Goal: Information Seeking & Learning: Learn about a topic

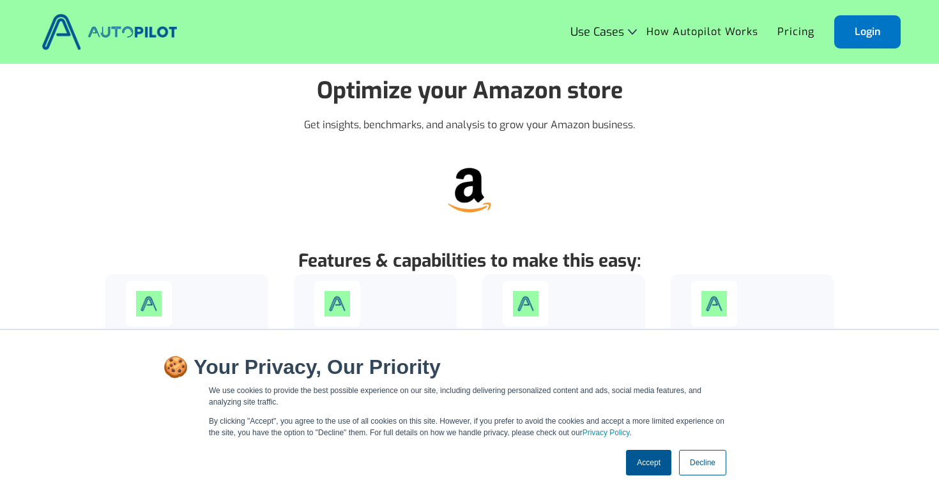
click at [709, 464] on link "Decline" at bounding box center [702, 463] width 47 height 26
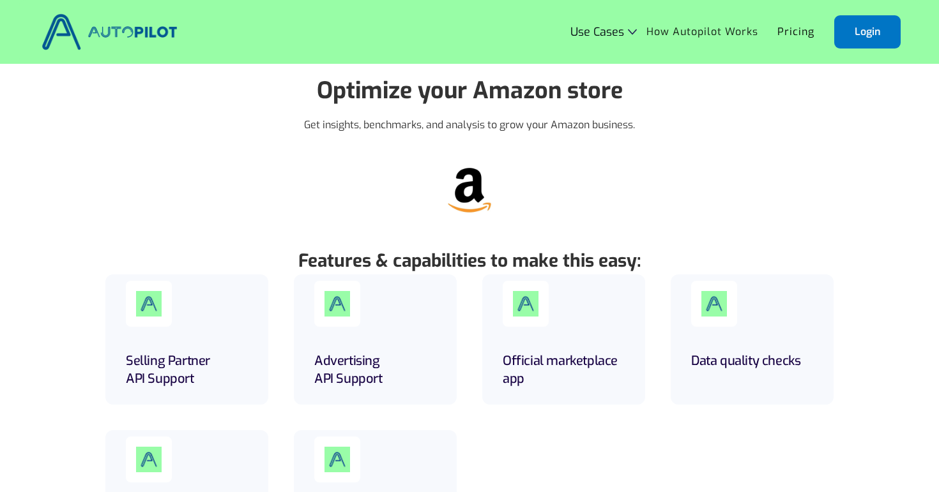
click at [687, 30] on link "How Autopilot Works" at bounding box center [702, 32] width 131 height 24
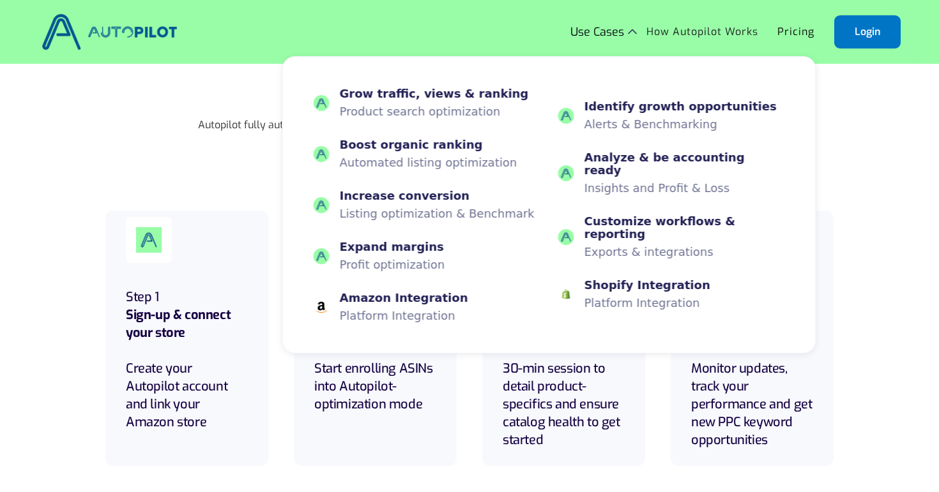
click at [611, 28] on div "Use Cases" at bounding box center [597, 32] width 54 height 13
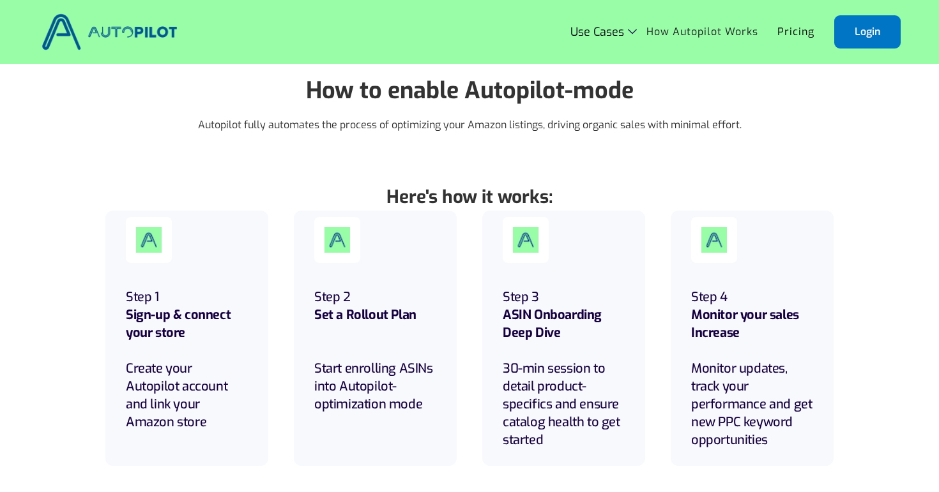
click at [611, 28] on div "Use Cases" at bounding box center [597, 32] width 54 height 13
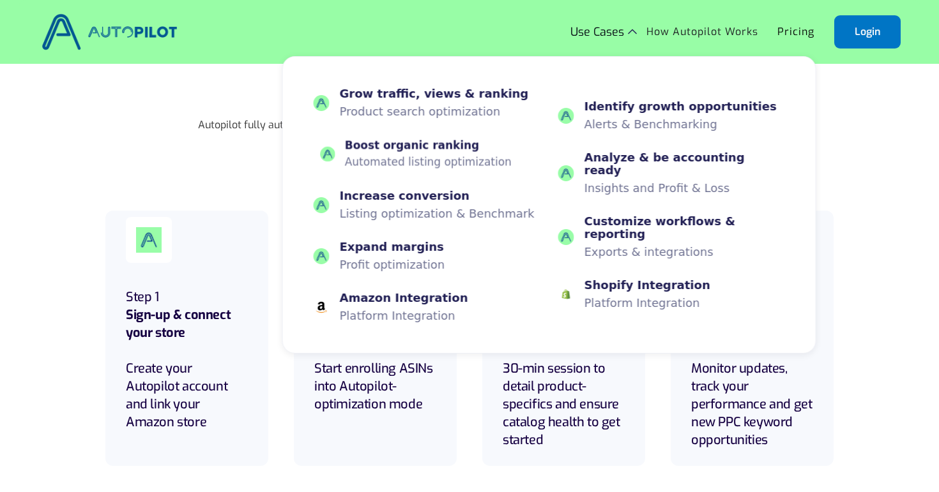
click at [425, 153] on div "Boost organic ranking Automated listing optimization" at bounding box center [428, 153] width 167 height 29
click at [400, 260] on p "Profit optimization" at bounding box center [394, 265] width 99 height 12
click at [679, 245] on p "Exports & integrations" at bounding box center [683, 251] width 188 height 12
click at [905, 271] on div "Here's how it works: Step 1 Sign-up & connect your store Create your Autopilot …" at bounding box center [469, 341] width 939 height 366
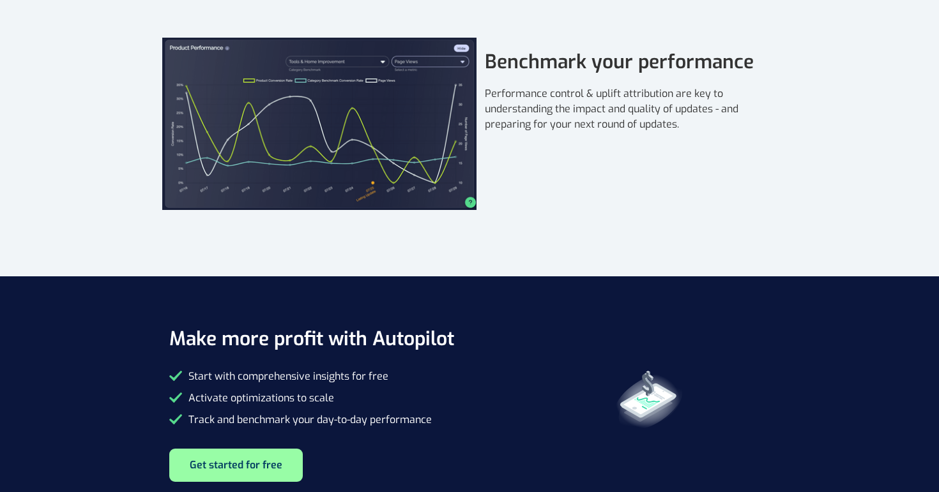
scroll to position [2204, 0]
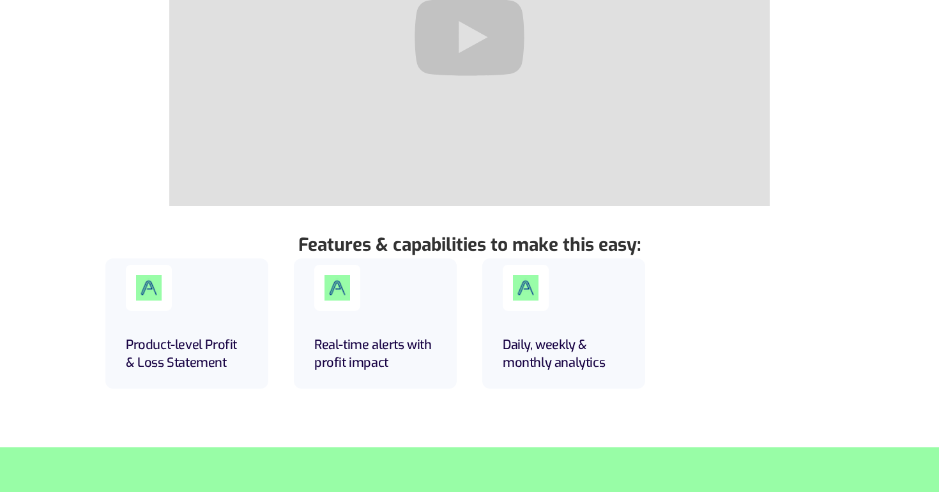
scroll to position [730, 0]
